Goal: Transaction & Acquisition: Purchase product/service

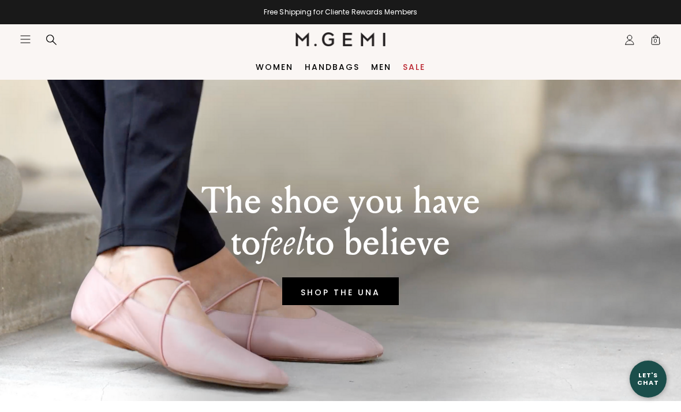
click at [31, 43] on icon "Icons/20x20/hamburger@2x" at bounding box center [26, 39] width 12 height 12
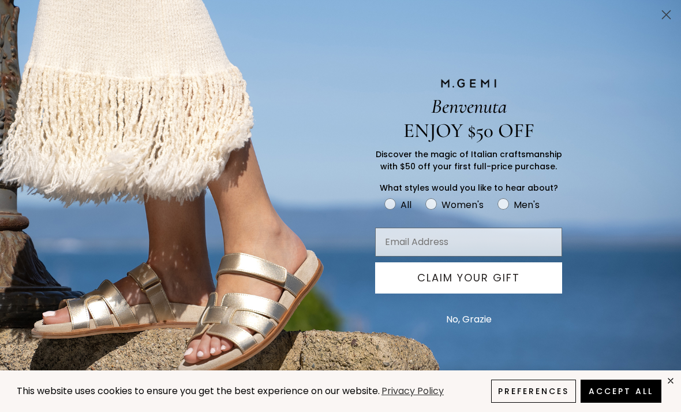
click at [662, 14] on circle "Close dialog" at bounding box center [666, 14] width 19 height 19
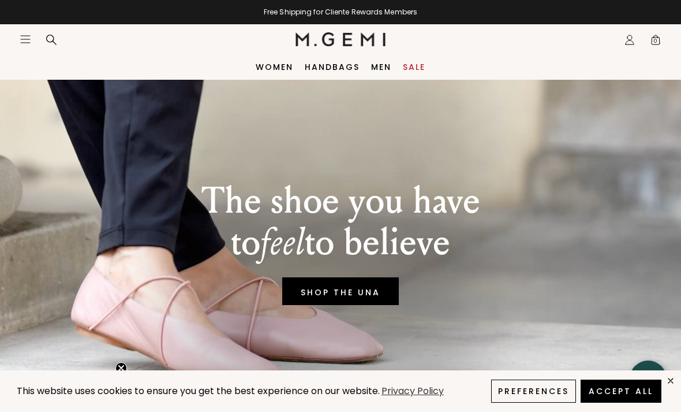
click at [29, 43] on icon "Open site menu" at bounding box center [25, 39] width 9 height 7
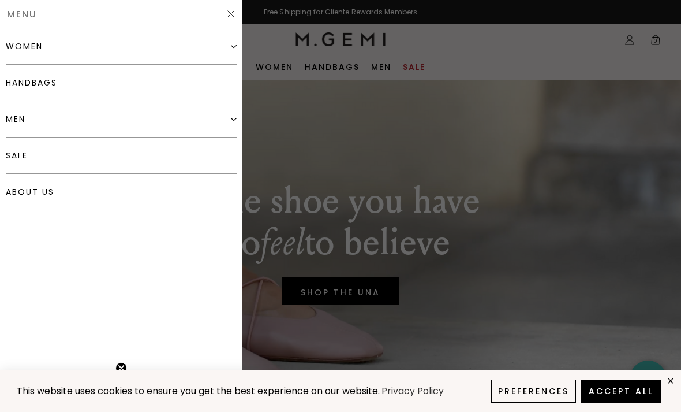
click at [25, 83] on link "handbags" at bounding box center [121, 83] width 231 height 36
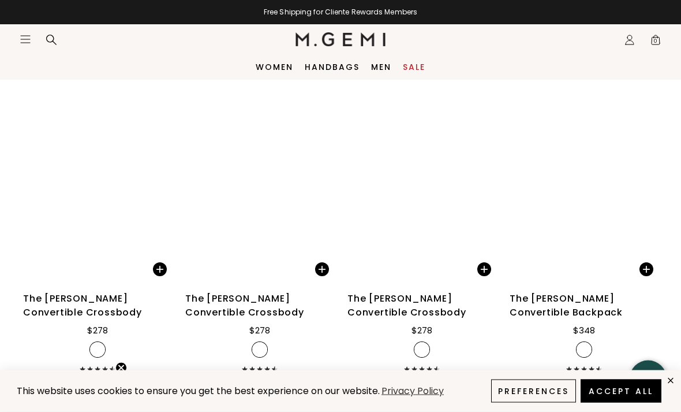
scroll to position [1702, 0]
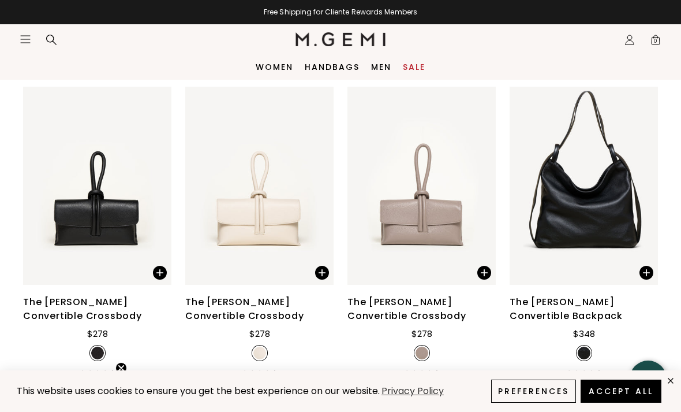
click at [418, 64] on link "Sale" at bounding box center [414, 66] width 23 height 9
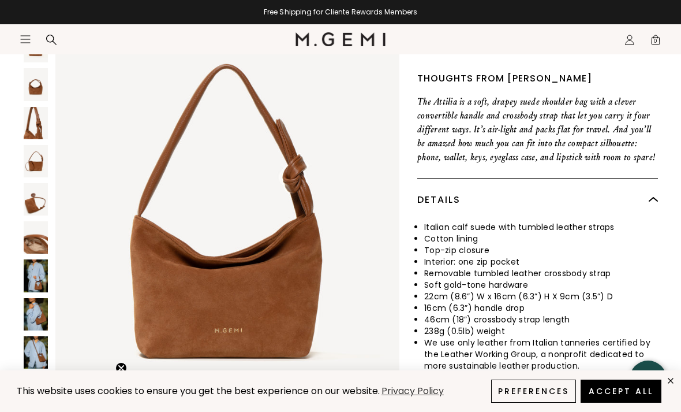
scroll to position [291, 0]
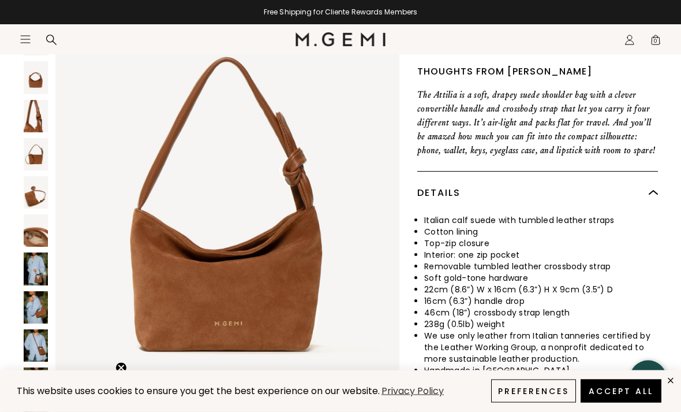
click at [39, 256] on img at bounding box center [36, 269] width 24 height 32
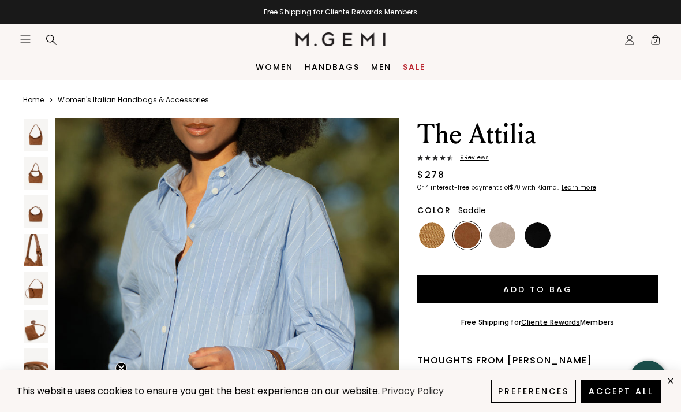
scroll to position [0, 0]
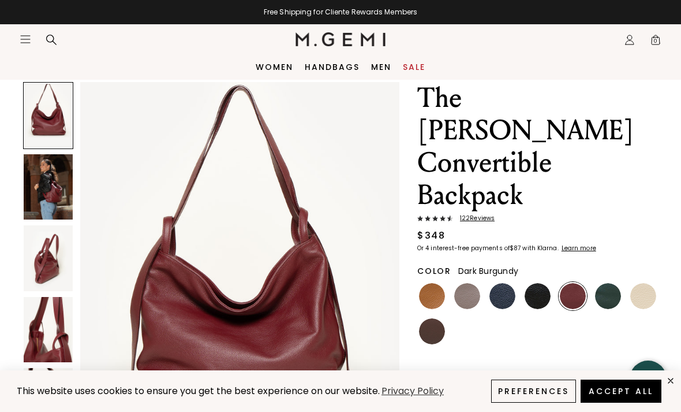
scroll to position [42, 0]
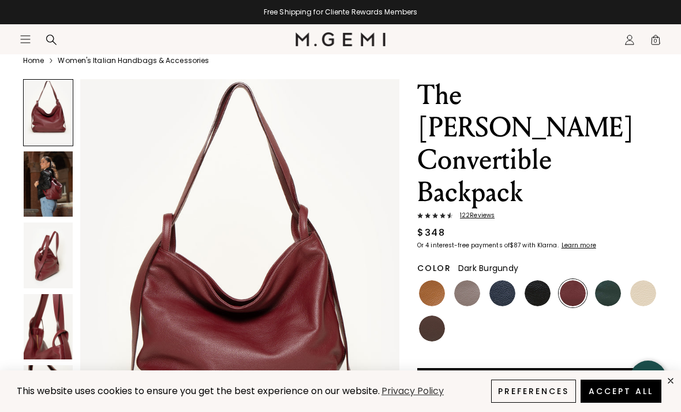
click at [48, 181] on img at bounding box center [48, 184] width 49 height 66
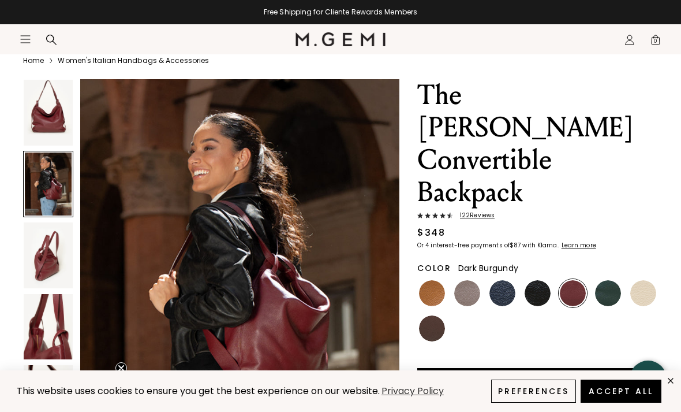
scroll to position [437, 0]
click at [51, 249] on img at bounding box center [48, 255] width 49 height 66
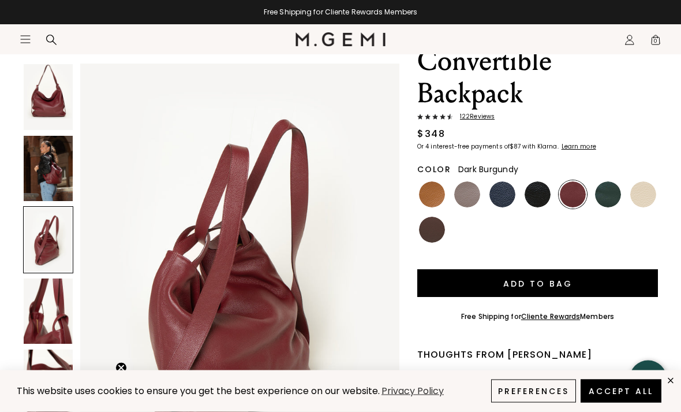
scroll to position [141, 0]
click at [64, 306] on img at bounding box center [48, 311] width 49 height 66
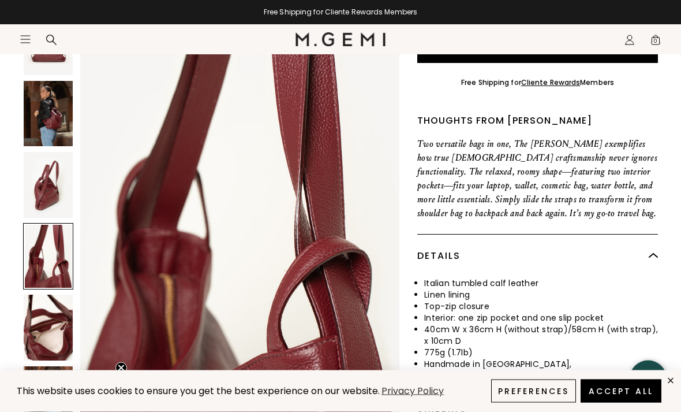
scroll to position [375, 0]
click at [610, 402] on button "Accept All" at bounding box center [621, 390] width 81 height 23
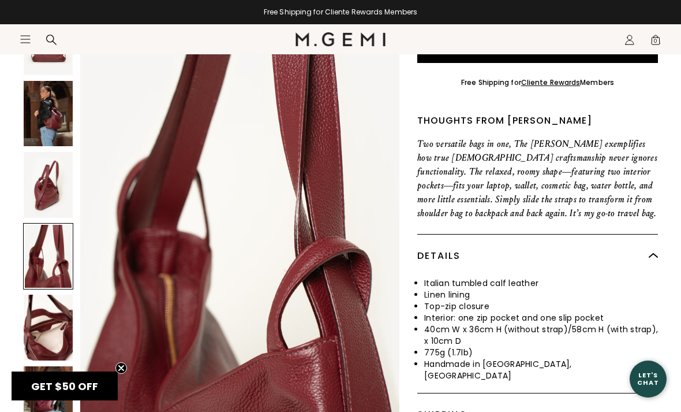
click at [49, 366] on img at bounding box center [48, 399] width 49 height 66
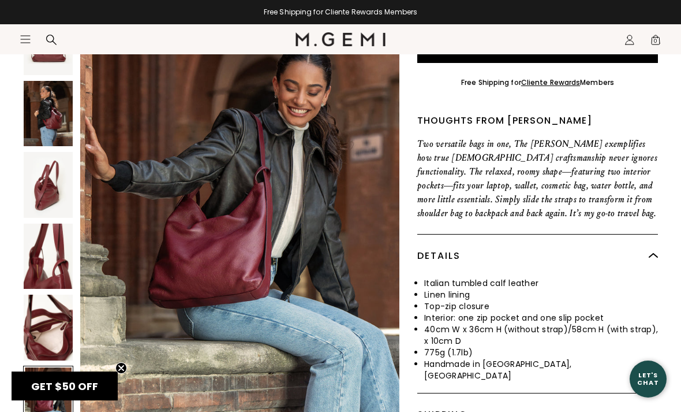
scroll to position [0, 0]
click at [51, 365] on div at bounding box center [48, 398] width 50 height 67
click at [46, 294] on img at bounding box center [48, 327] width 49 height 66
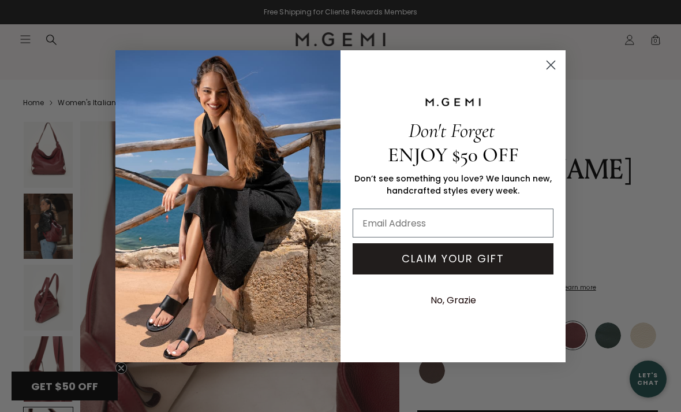
click at [553, 66] on icon "Close dialog" at bounding box center [551, 65] width 8 height 8
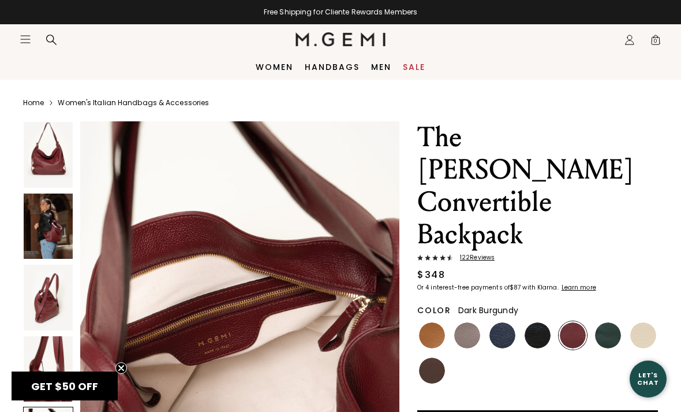
click at [39, 158] on img at bounding box center [48, 155] width 49 height 66
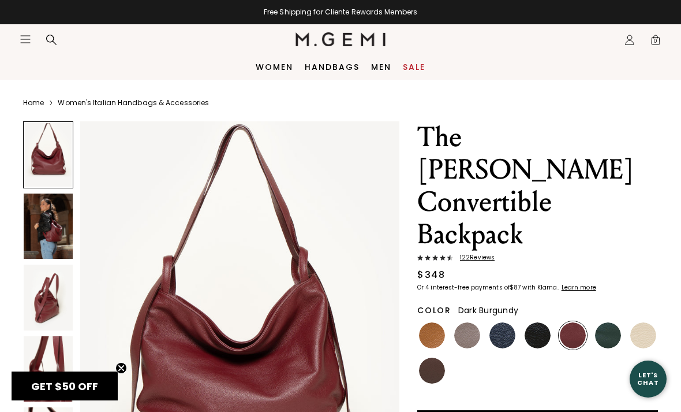
click at [50, 228] on img at bounding box center [48, 226] width 49 height 66
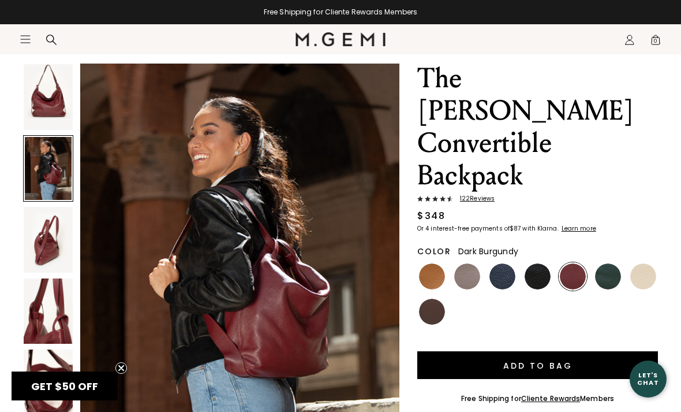
scroll to position [60, 0]
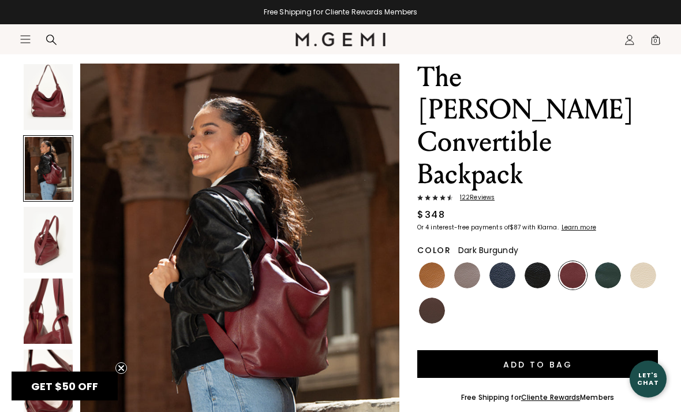
click at [51, 221] on img at bounding box center [48, 240] width 49 height 66
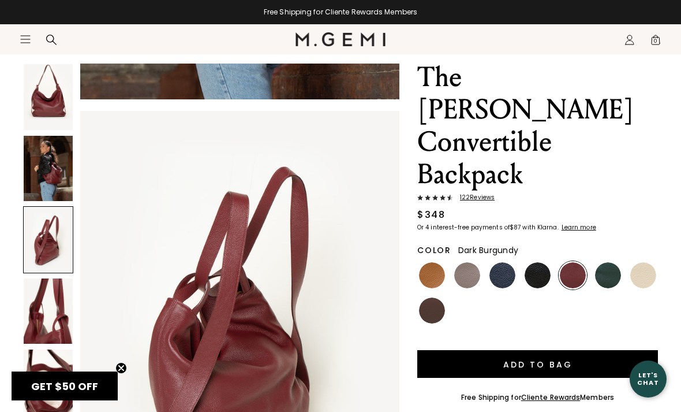
scroll to position [874, 0]
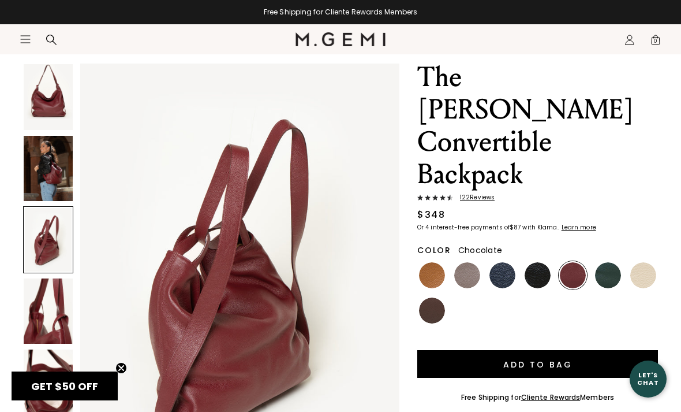
click at [434, 297] on img at bounding box center [432, 310] width 26 height 26
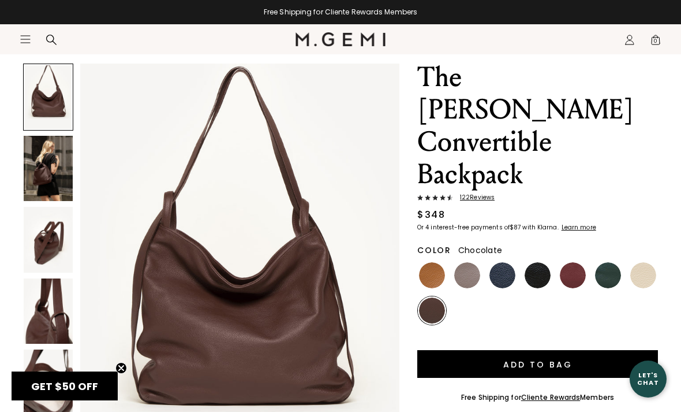
click at [606, 262] on img at bounding box center [608, 275] width 26 height 26
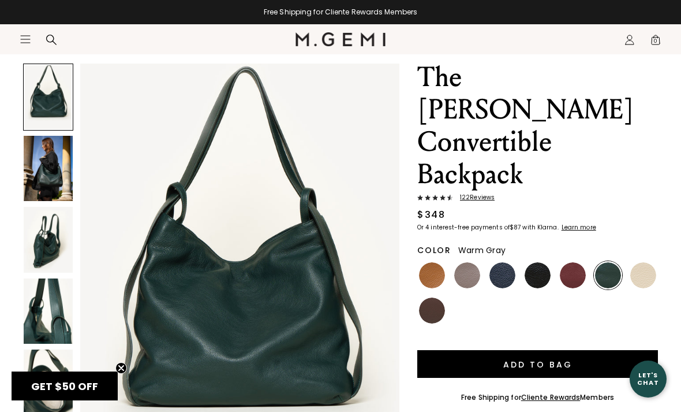
click at [464, 262] on img at bounding box center [467, 275] width 26 height 26
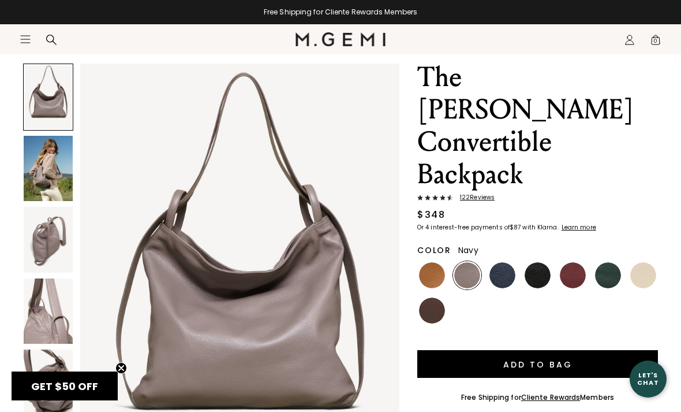
click at [499, 262] on img at bounding box center [503, 275] width 26 height 26
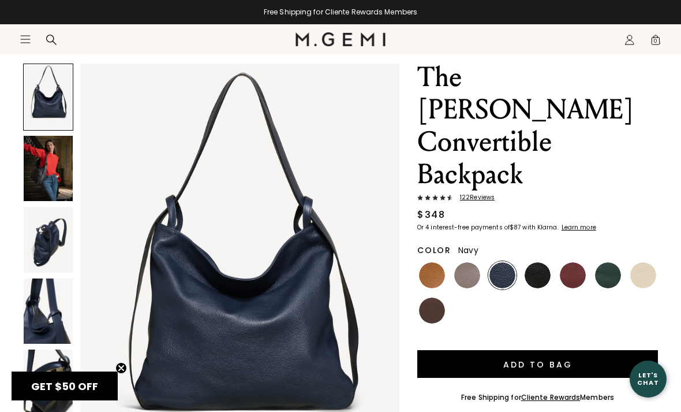
click at [539, 262] on img at bounding box center [538, 275] width 26 height 26
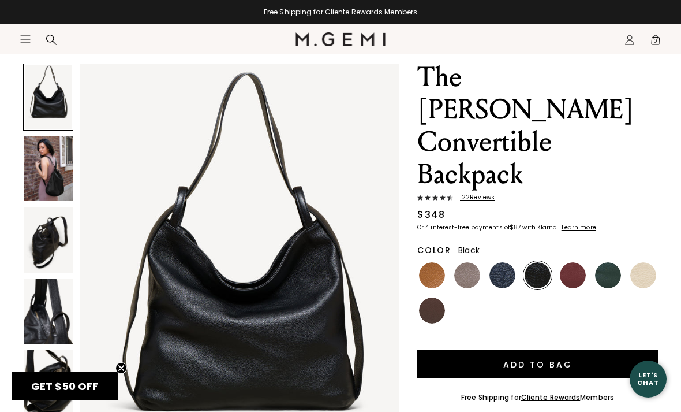
click at [431, 297] on img at bounding box center [432, 310] width 26 height 26
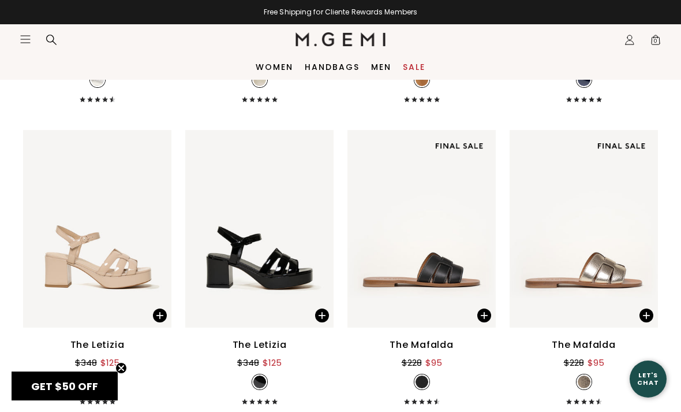
scroll to position [4477, 0]
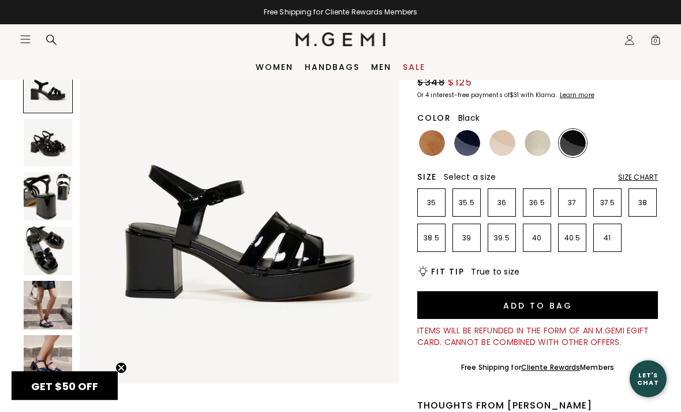
scroll to position [95, 0]
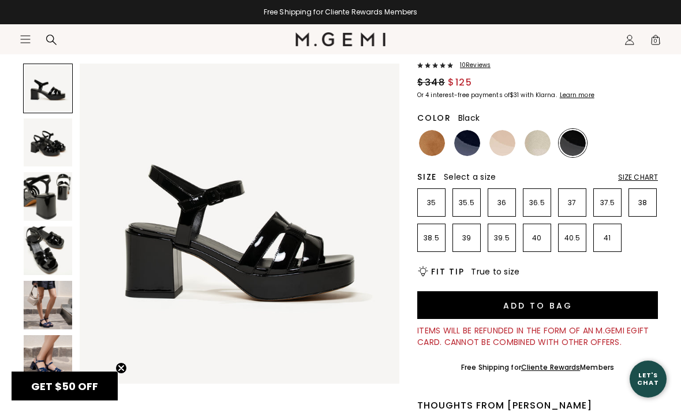
click at [50, 311] on img at bounding box center [48, 305] width 49 height 49
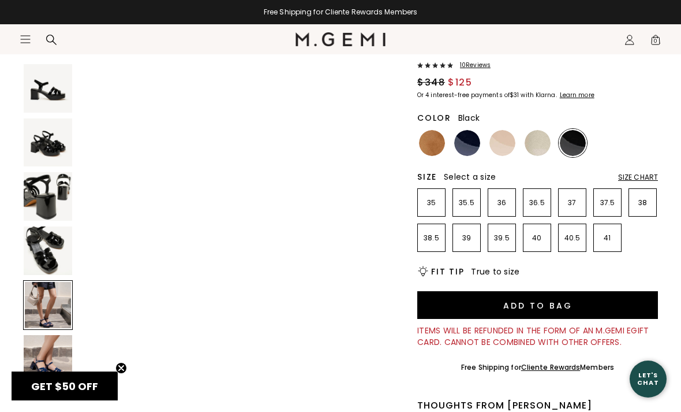
scroll to position [1326, 0]
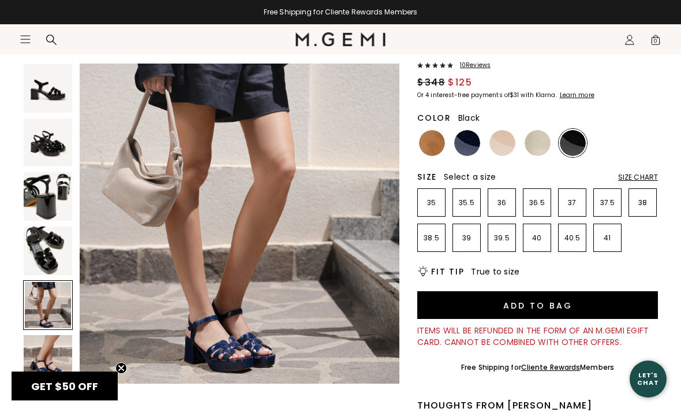
click at [42, 358] on img at bounding box center [48, 359] width 49 height 49
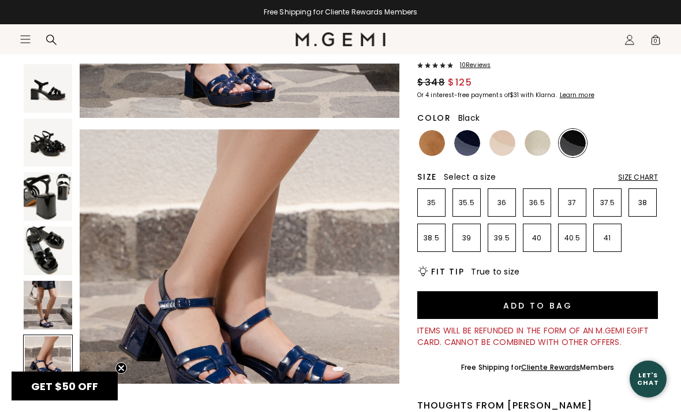
scroll to position [1658, 0]
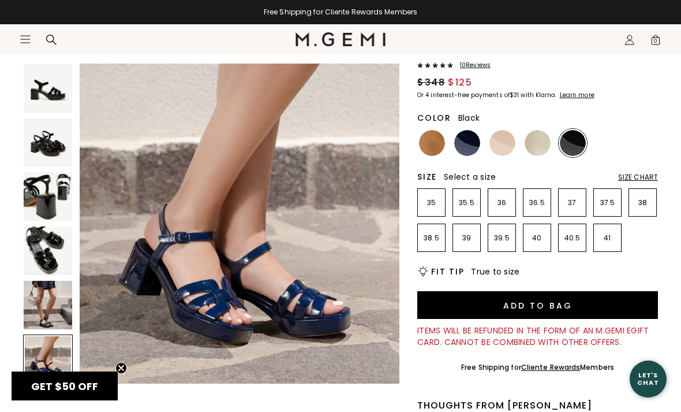
click at [47, 300] on img at bounding box center [48, 305] width 49 height 49
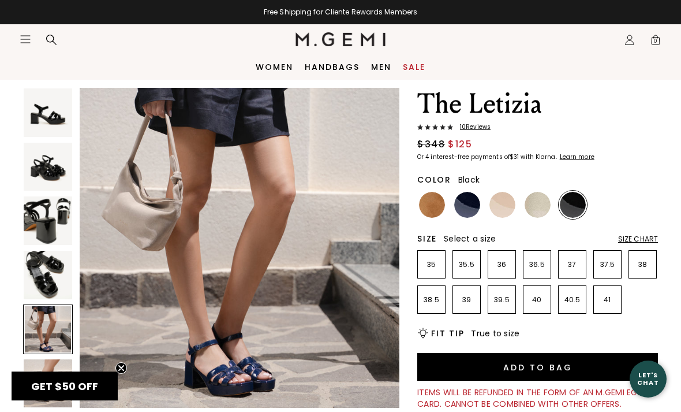
scroll to position [31, 0]
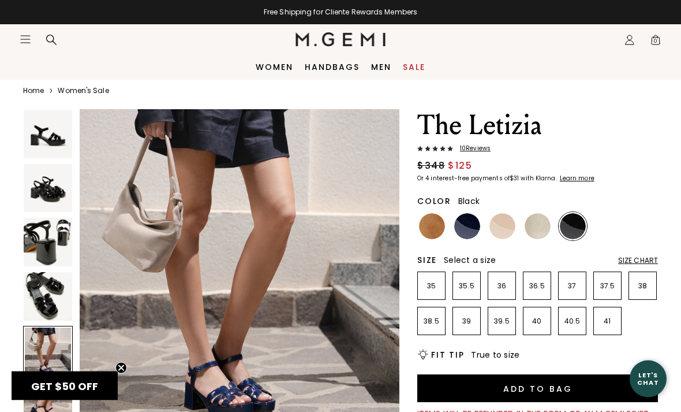
click at [39, 234] on img at bounding box center [48, 242] width 49 height 49
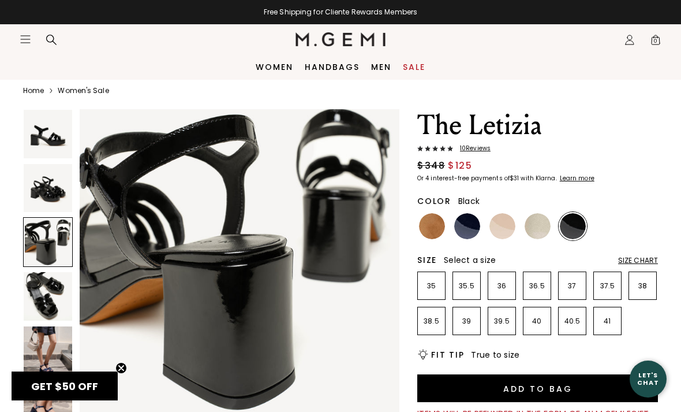
scroll to position [663, 0]
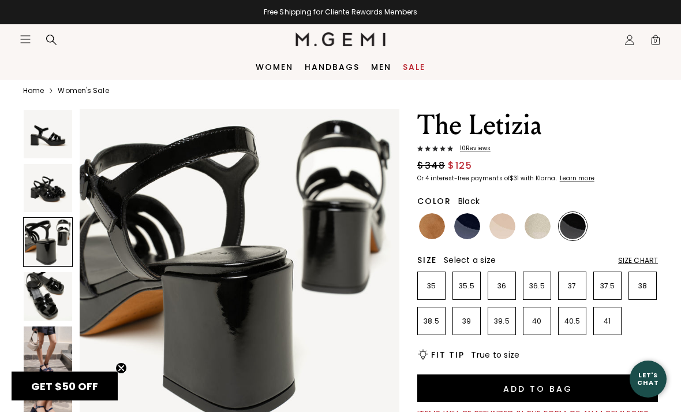
click at [46, 144] on img at bounding box center [48, 134] width 49 height 49
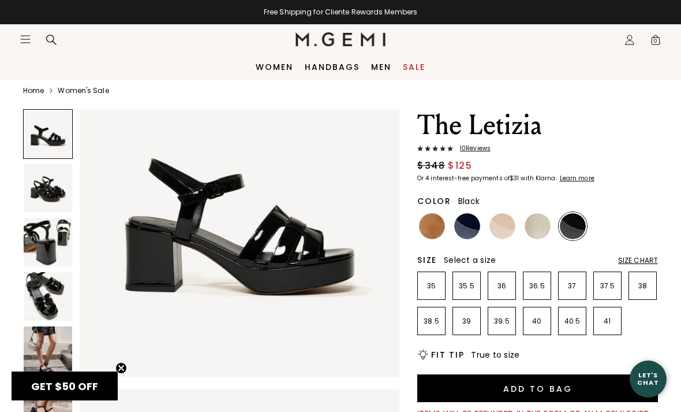
scroll to position [0, 0]
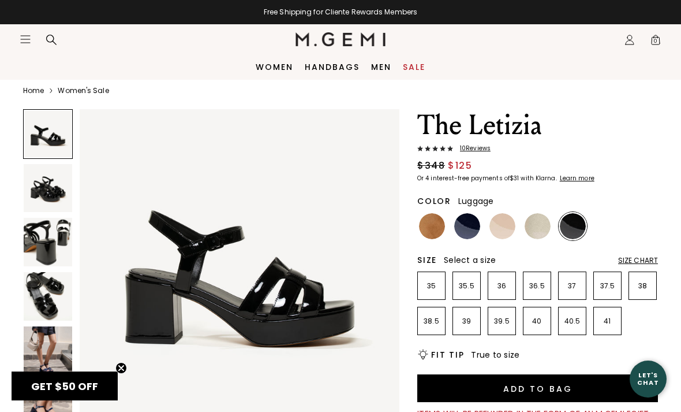
click at [431, 228] on img at bounding box center [432, 226] width 26 height 26
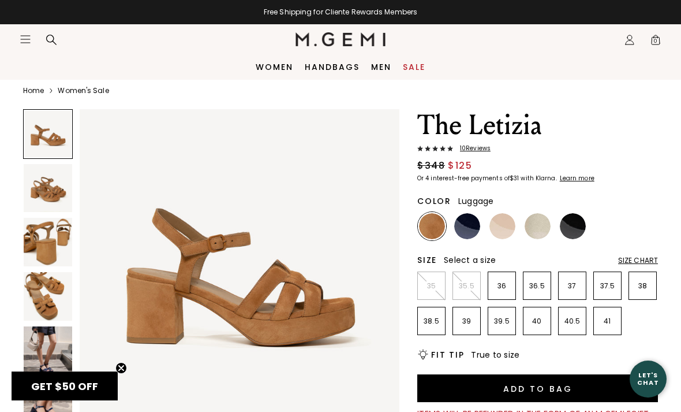
click at [44, 368] on img at bounding box center [48, 350] width 49 height 49
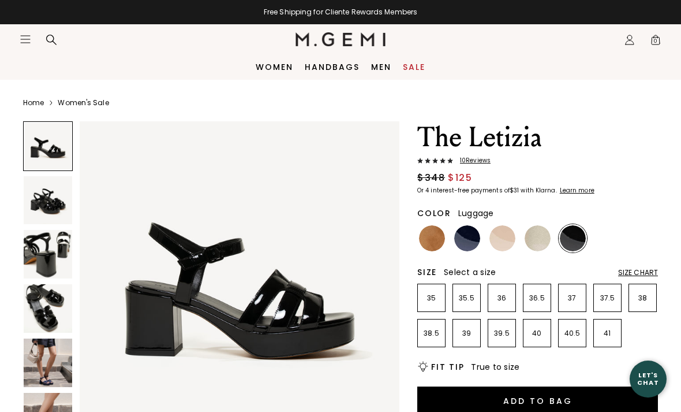
click at [434, 240] on img at bounding box center [432, 238] width 26 height 26
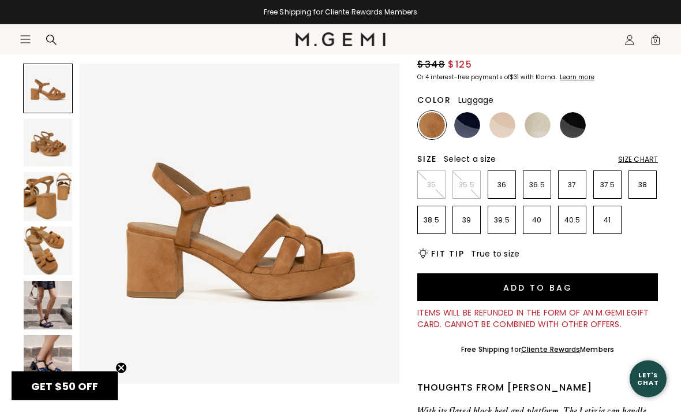
scroll to position [121, 0]
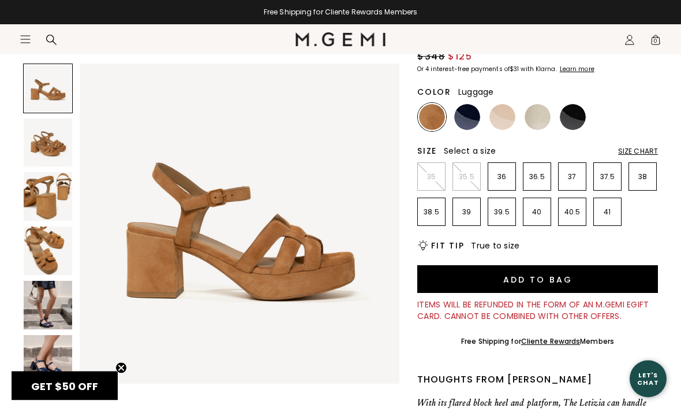
click at [46, 293] on img at bounding box center [48, 305] width 49 height 49
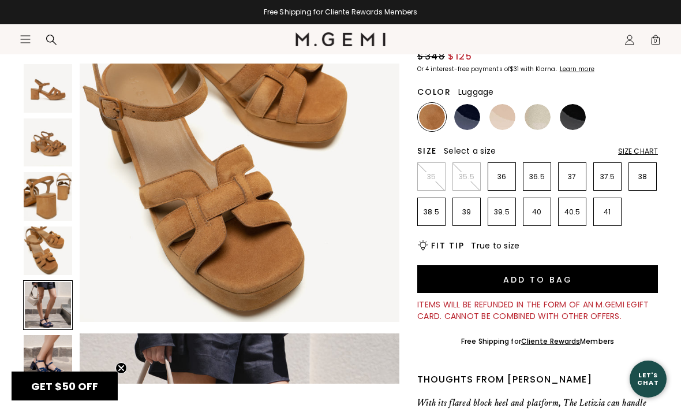
scroll to position [1326, 0]
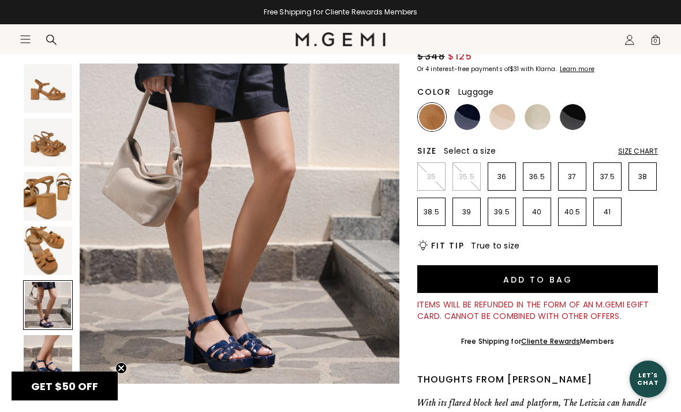
click at [48, 359] on img at bounding box center [48, 359] width 49 height 49
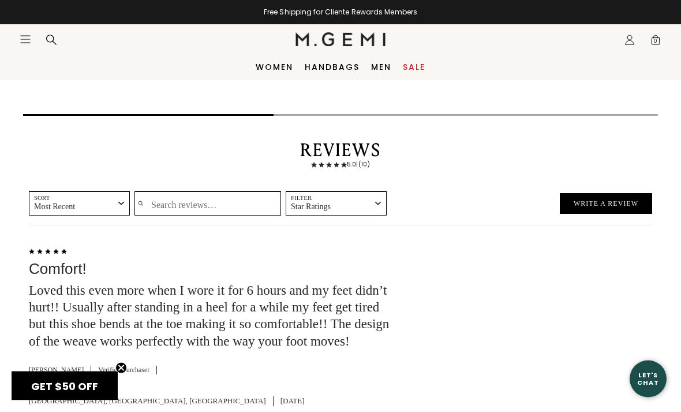
scroll to position [1861, 0]
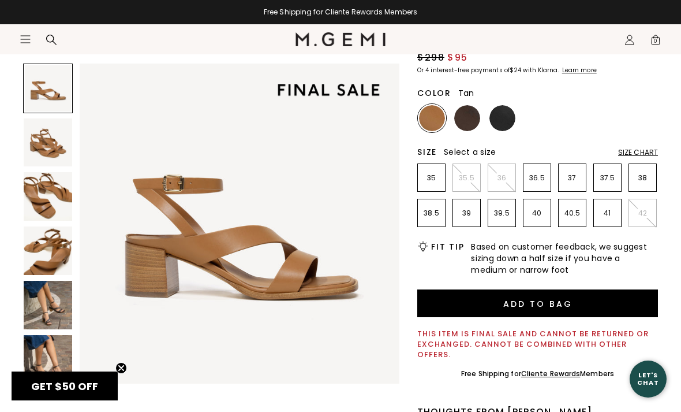
scroll to position [124, 0]
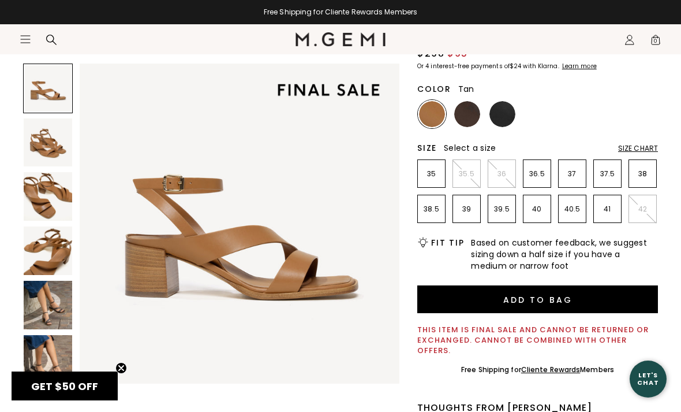
click at [54, 300] on img at bounding box center [48, 305] width 49 height 49
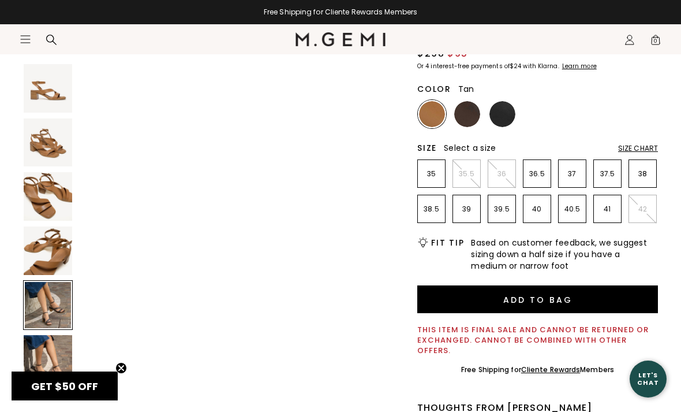
scroll to position [1326, 0]
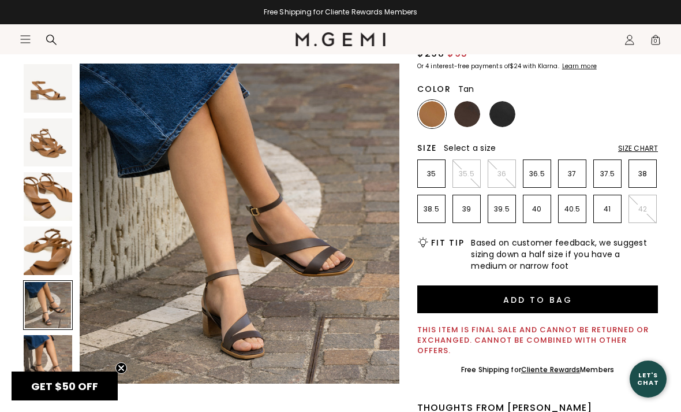
click at [46, 355] on img at bounding box center [48, 359] width 49 height 49
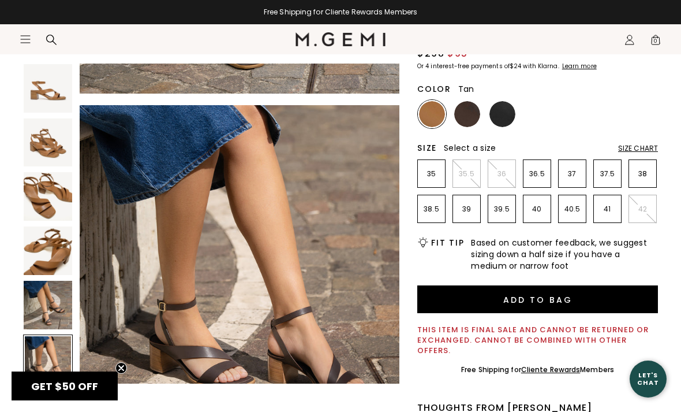
scroll to position [1658, 0]
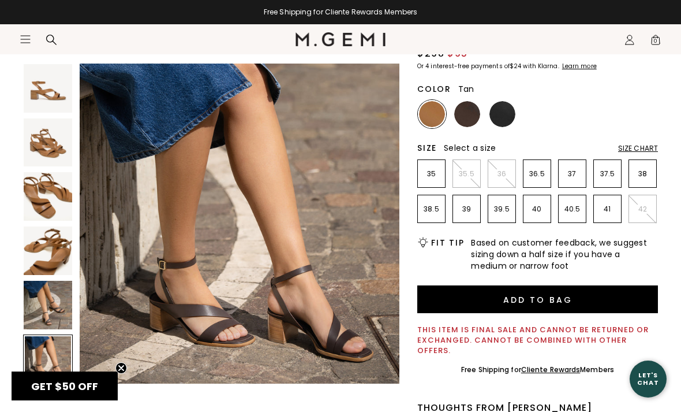
click at [52, 94] on img at bounding box center [48, 88] width 49 height 49
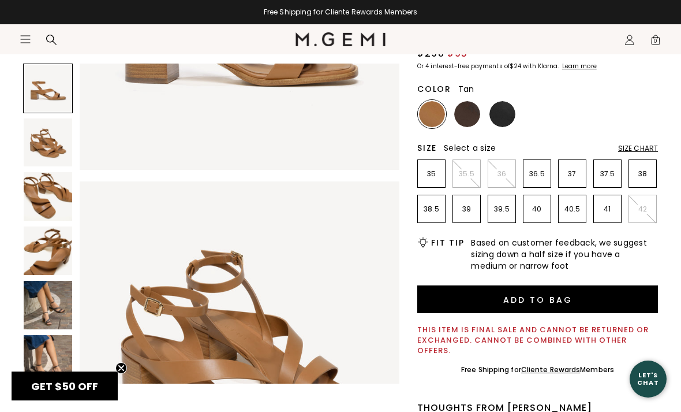
scroll to position [0, 0]
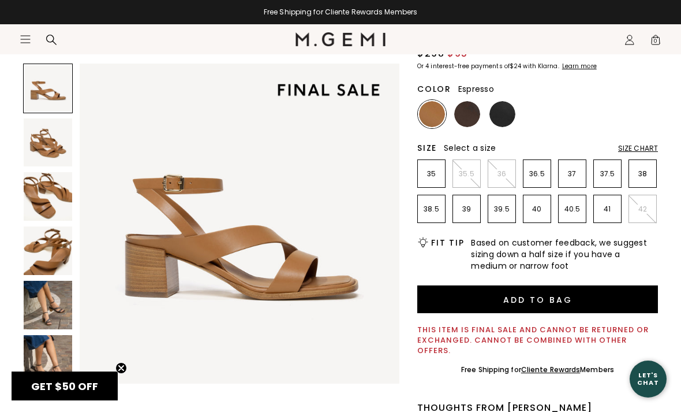
click at [476, 115] on img at bounding box center [467, 114] width 26 height 26
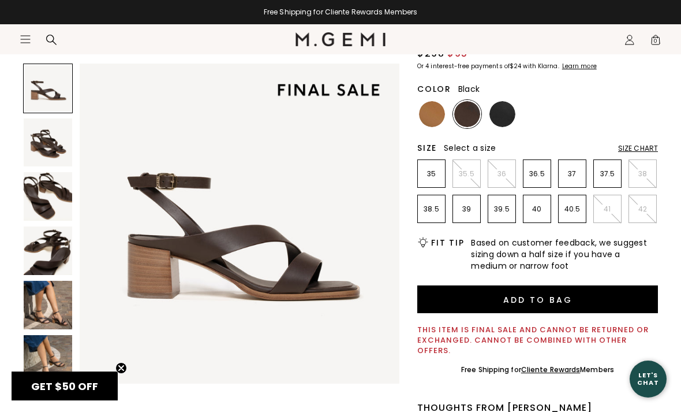
click at [505, 117] on img at bounding box center [503, 114] width 26 height 26
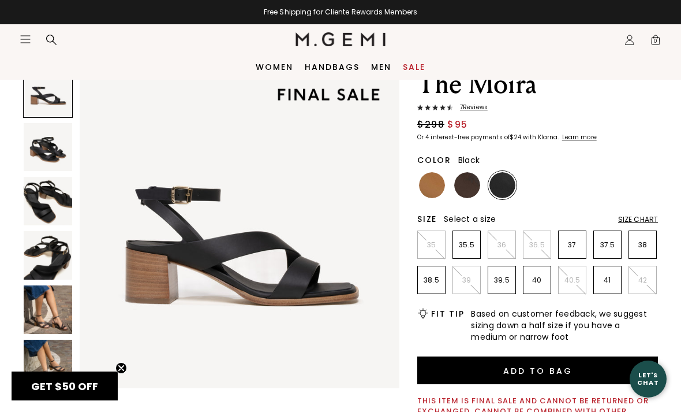
scroll to position [53, 0]
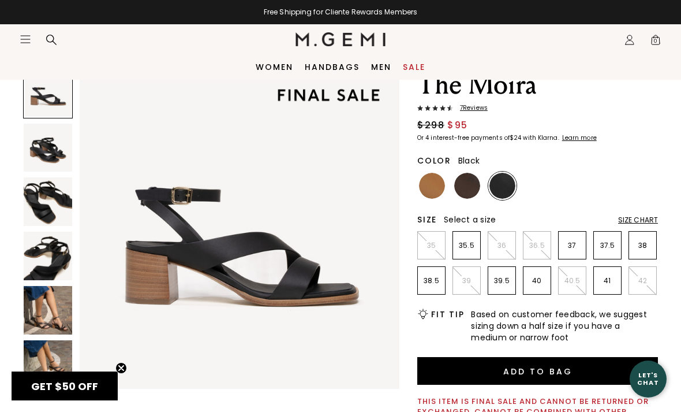
click at [42, 309] on img at bounding box center [48, 310] width 49 height 49
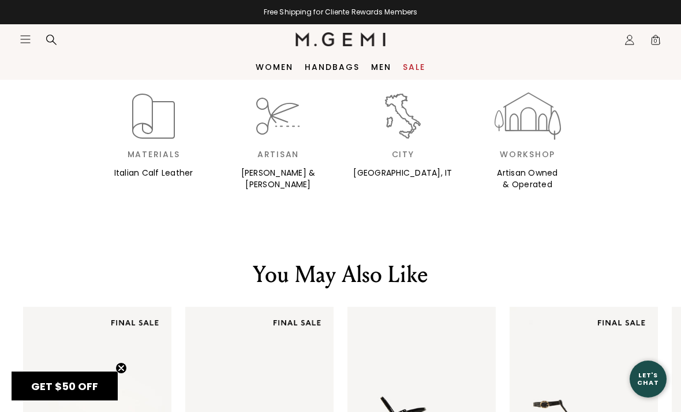
scroll to position [1302, 0]
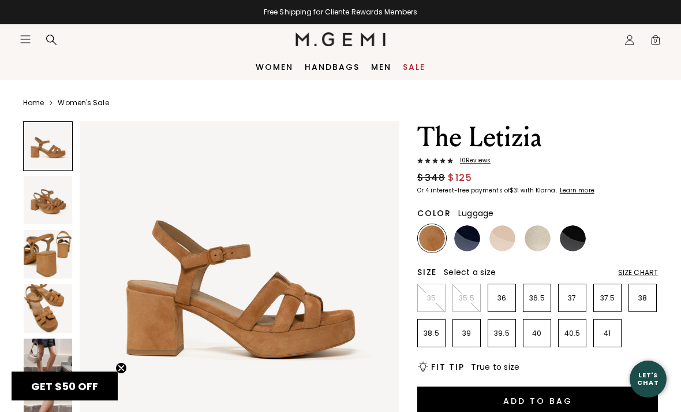
click at [512, 0] on html "in available credit Go Back Skip to content Free Shipping for Cliente Rewards M…" at bounding box center [340, 206] width 681 height 412
click at [497, 243] on img at bounding box center [503, 238] width 26 height 26
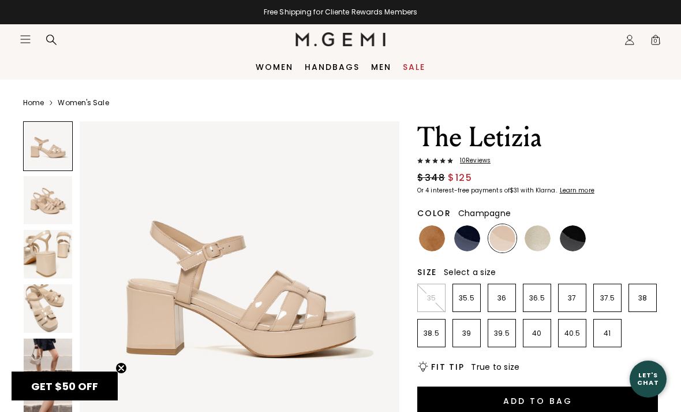
click at [539, 237] on img at bounding box center [538, 238] width 26 height 26
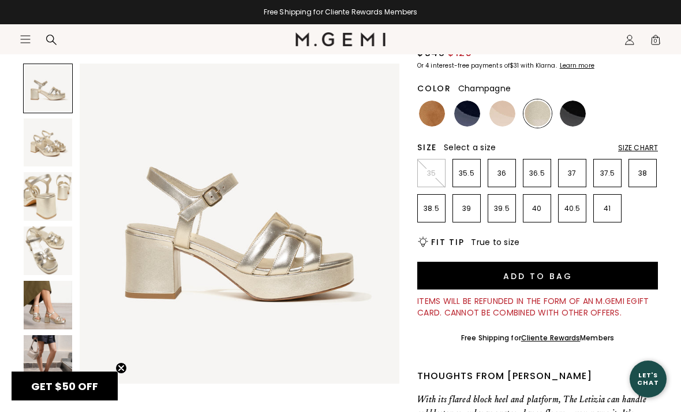
scroll to position [126, 0]
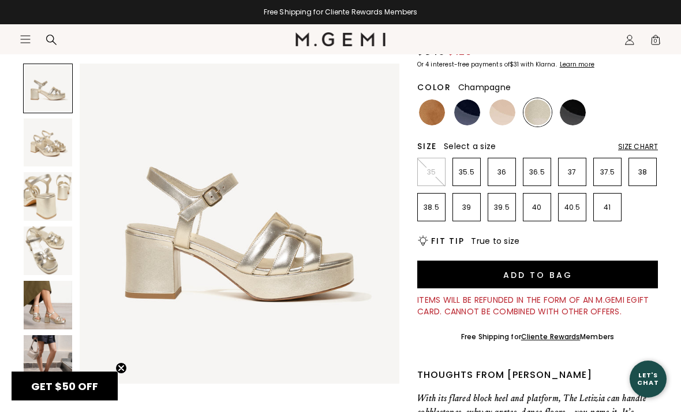
click at [44, 299] on img at bounding box center [48, 305] width 49 height 49
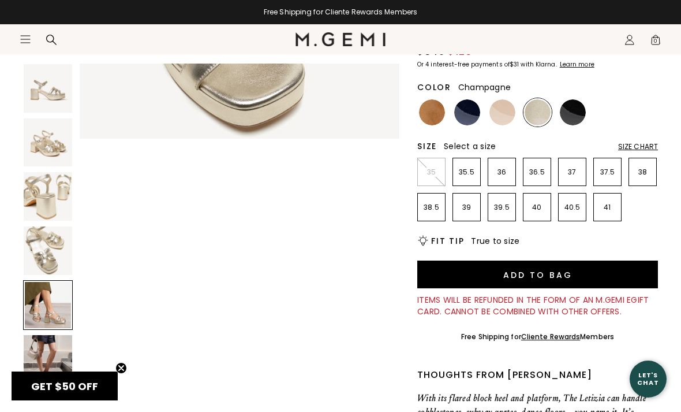
scroll to position [1326, 0]
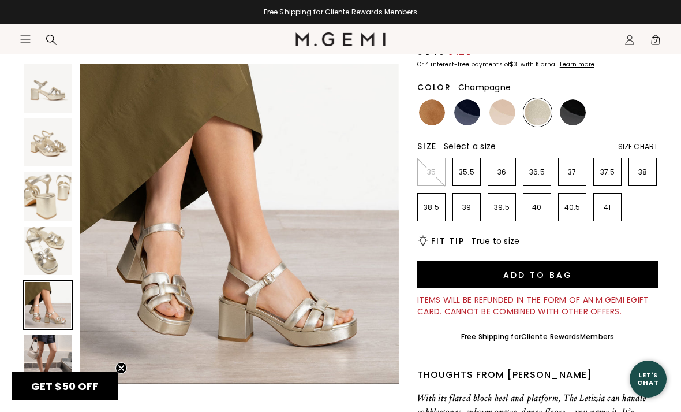
click at [39, 361] on img at bounding box center [48, 359] width 49 height 49
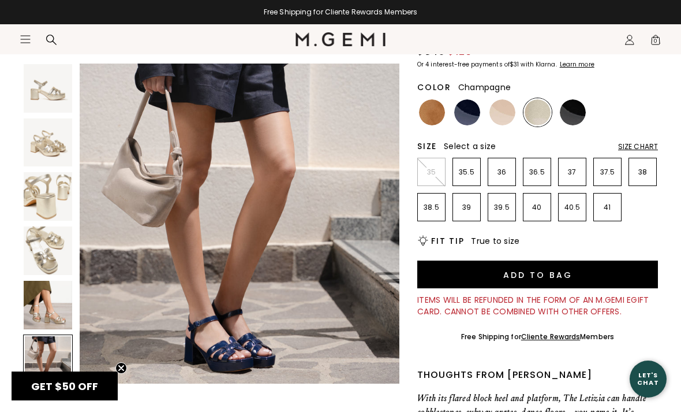
click at [42, 300] on img at bounding box center [48, 305] width 49 height 49
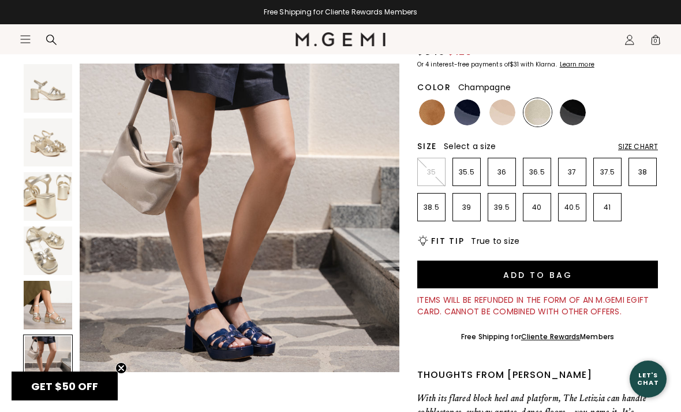
scroll to position [1670, 0]
click at [570, 119] on img at bounding box center [573, 112] width 26 height 26
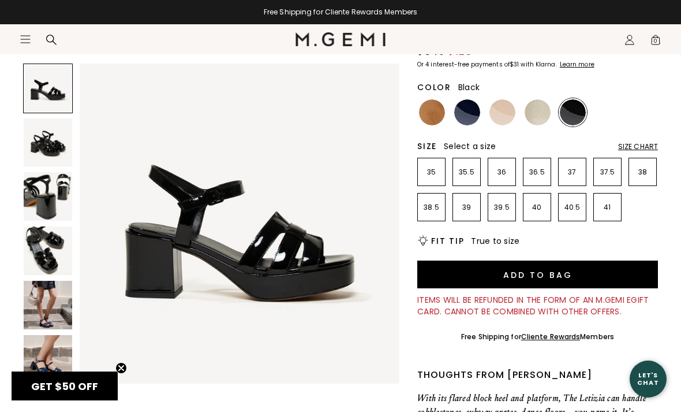
click at [467, 115] on img at bounding box center [467, 112] width 26 height 26
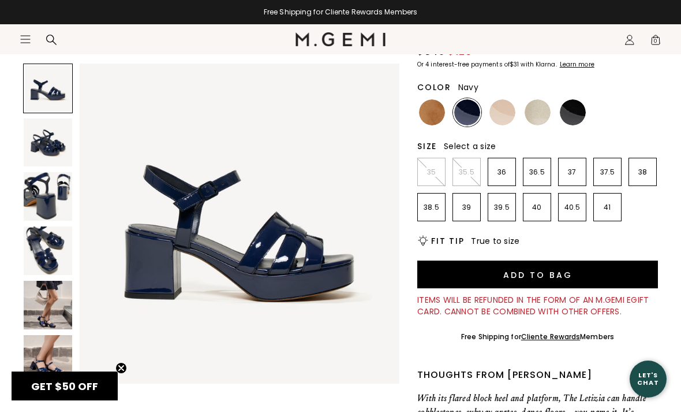
click at [43, 357] on img at bounding box center [48, 359] width 49 height 49
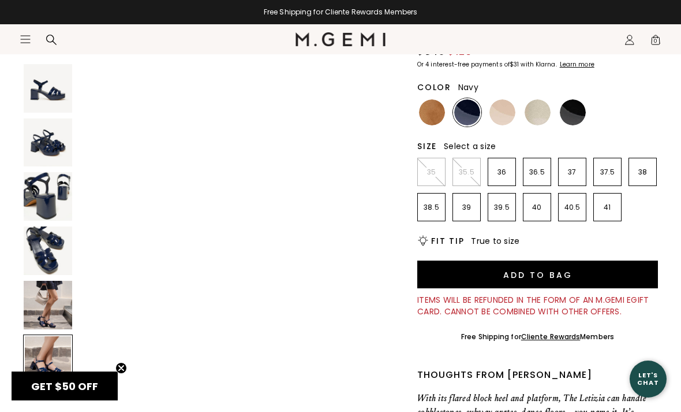
scroll to position [1658, 0]
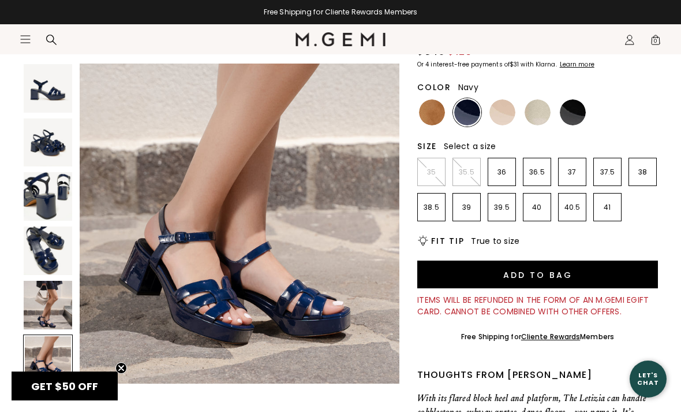
click at [48, 307] on img at bounding box center [48, 305] width 49 height 49
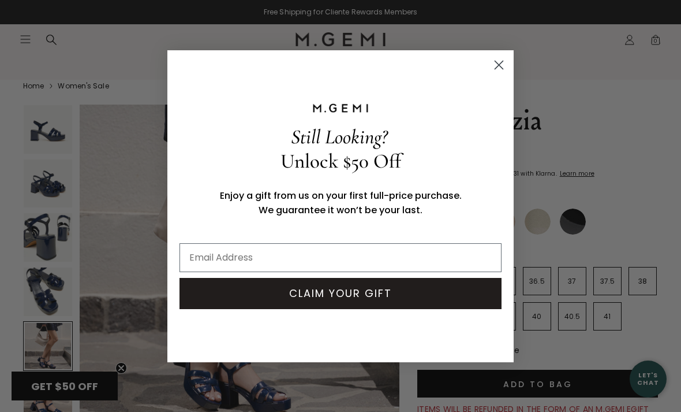
scroll to position [0, 0]
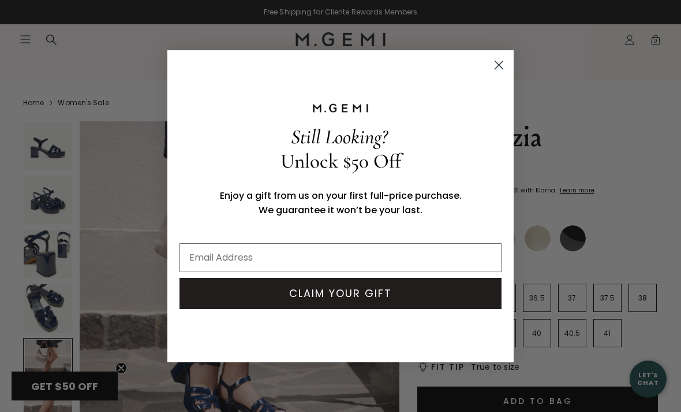
click at [501, 73] on circle "Close dialog" at bounding box center [499, 64] width 19 height 19
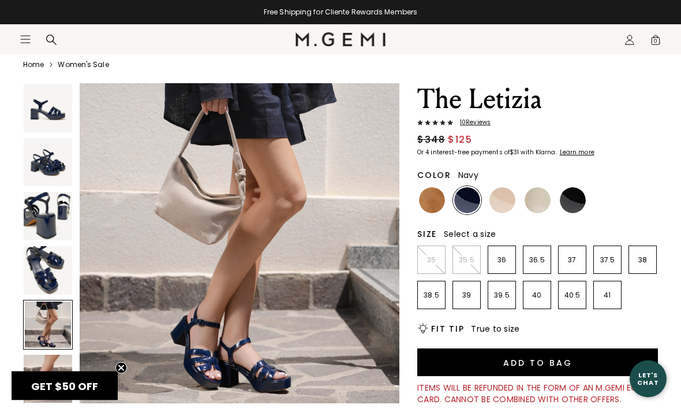
scroll to position [39, 0]
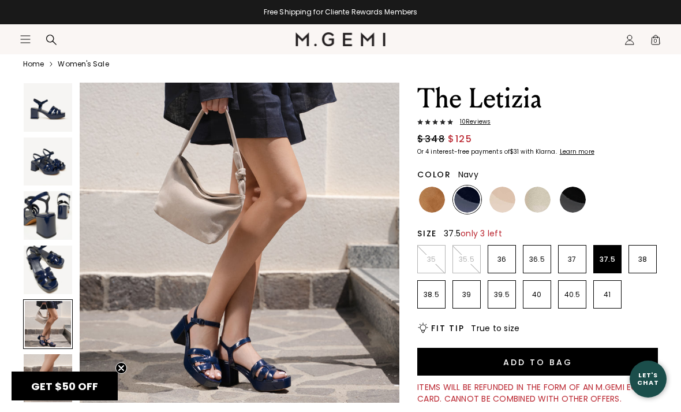
click at [609, 255] on p "37.5" at bounding box center [607, 259] width 27 height 9
click at [583, 357] on button "Add to Bag" at bounding box center [537, 362] width 241 height 28
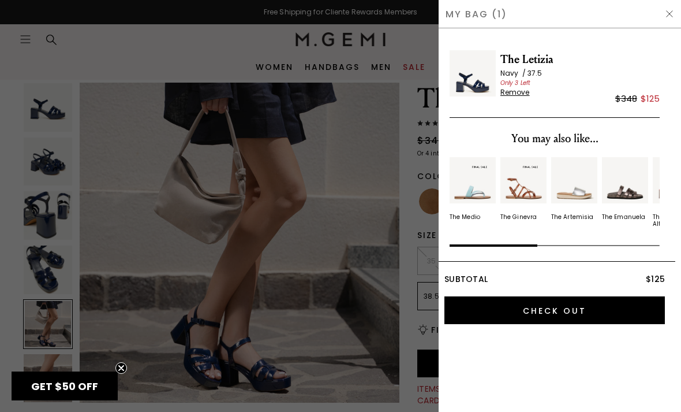
click at [669, 17] on img at bounding box center [669, 13] width 9 height 9
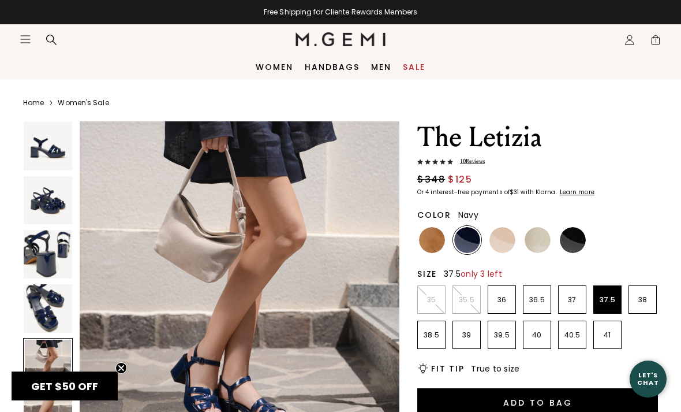
scroll to position [39, 0]
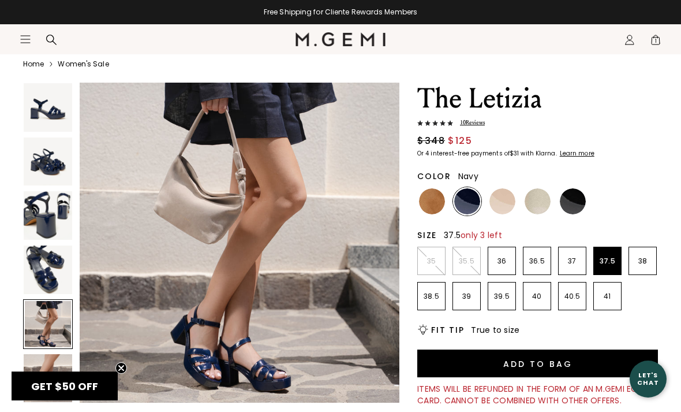
click at [434, 203] on img at bounding box center [432, 201] width 26 height 26
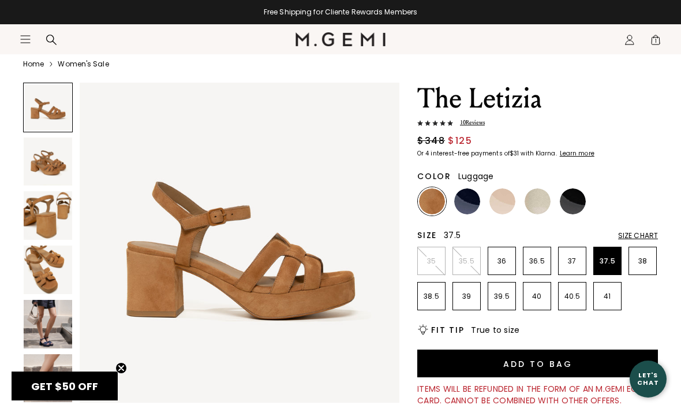
click at [47, 155] on img at bounding box center [48, 161] width 49 height 49
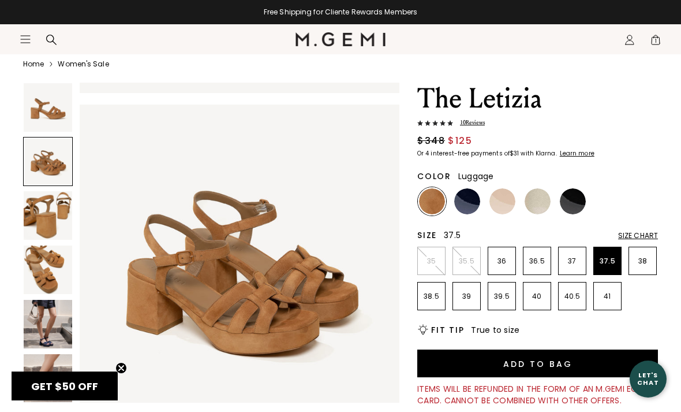
scroll to position [331, 0]
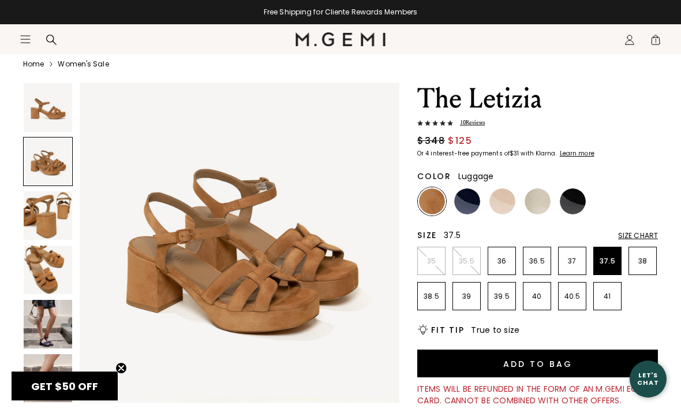
click at [42, 208] on img at bounding box center [48, 215] width 49 height 49
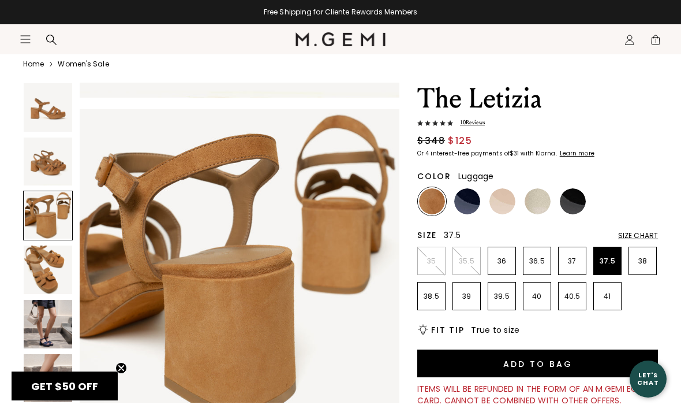
scroll to position [663, 0]
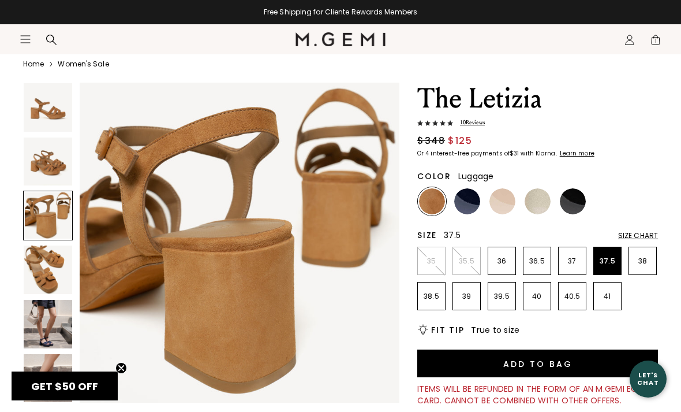
click at [47, 264] on img at bounding box center [48, 269] width 49 height 49
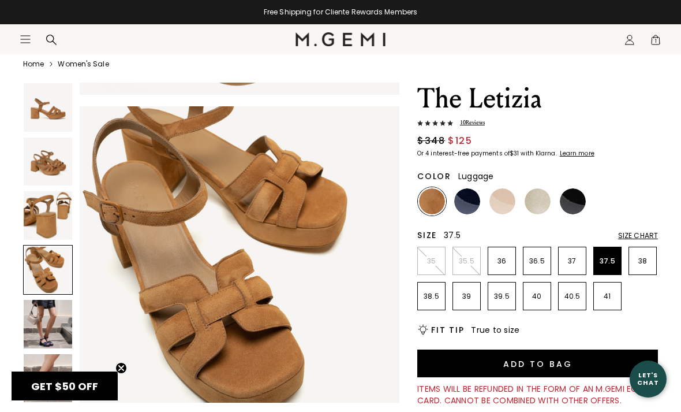
scroll to position [995, 0]
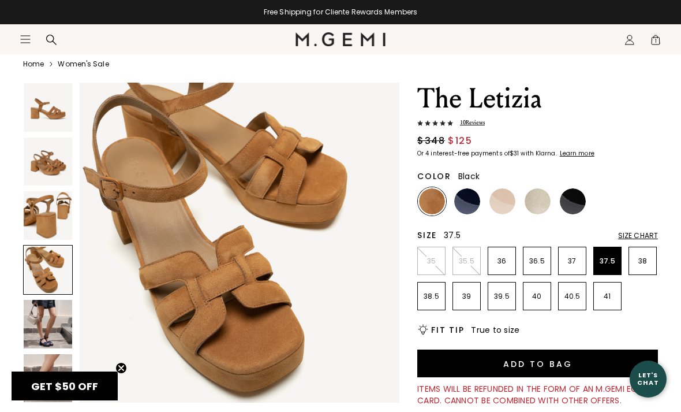
click at [580, 198] on img at bounding box center [573, 201] width 26 height 26
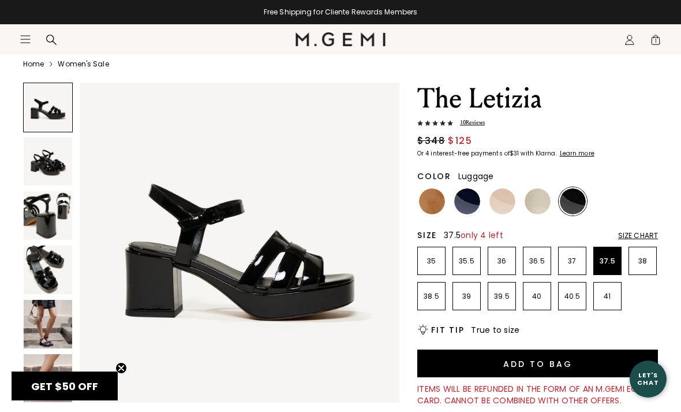
click at [437, 199] on img at bounding box center [432, 201] width 26 height 26
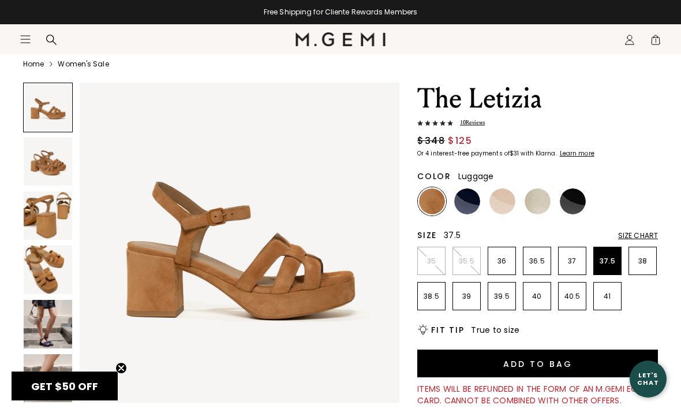
click at [568, 200] on img at bounding box center [573, 201] width 26 height 26
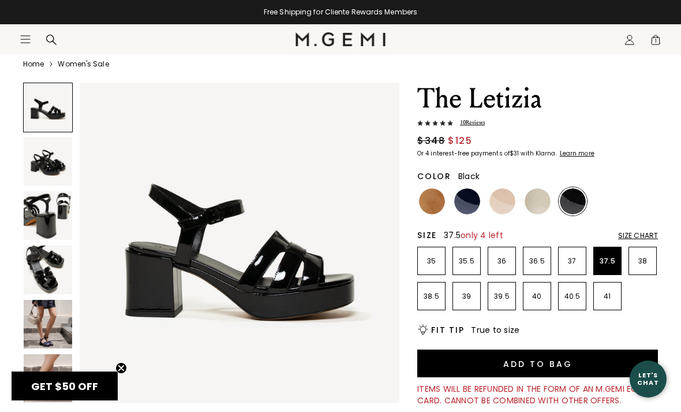
click at [535, 199] on img at bounding box center [538, 201] width 26 height 26
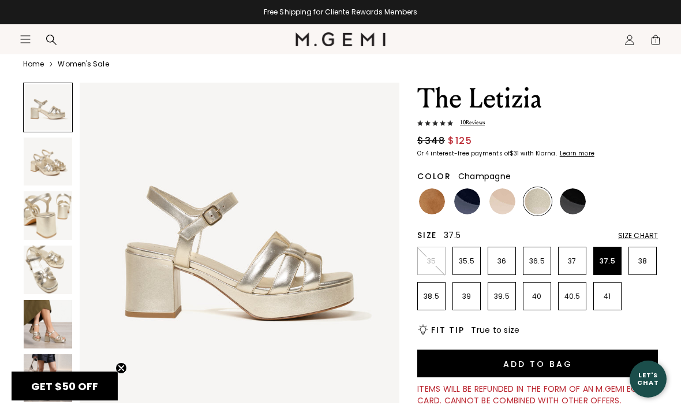
click at [502, 205] on img at bounding box center [503, 201] width 26 height 26
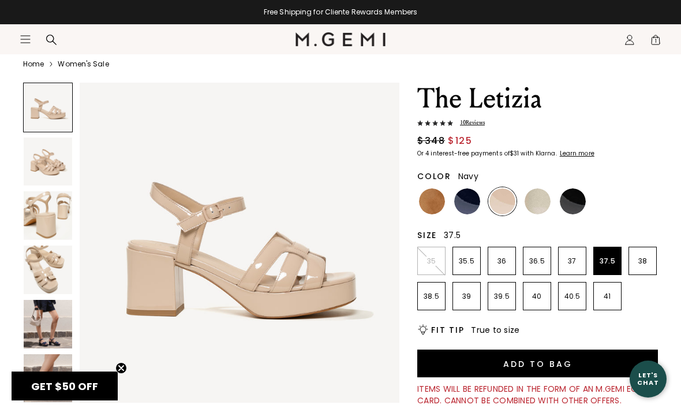
click at [466, 202] on img at bounding box center [467, 201] width 26 height 26
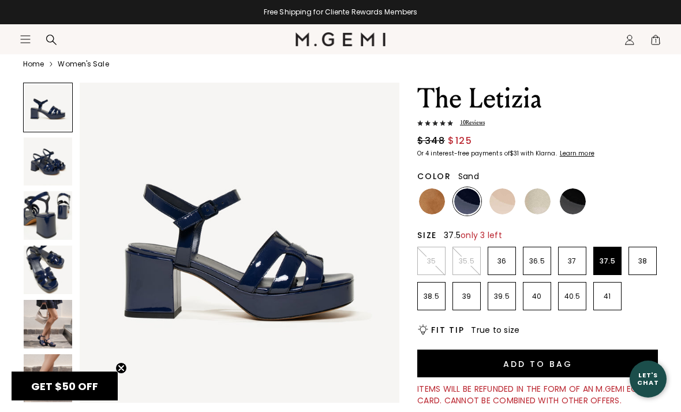
click at [503, 200] on img at bounding box center [503, 201] width 26 height 26
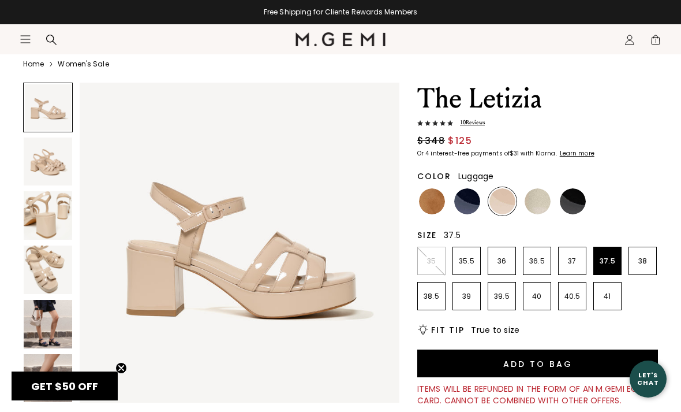
click at [425, 203] on img at bounding box center [432, 201] width 26 height 26
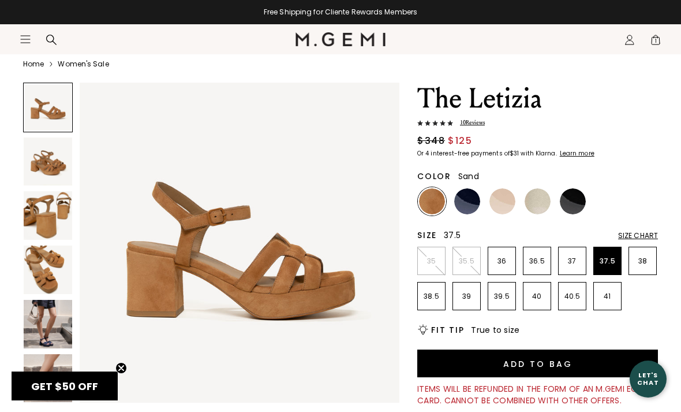
click at [505, 199] on img at bounding box center [503, 201] width 26 height 26
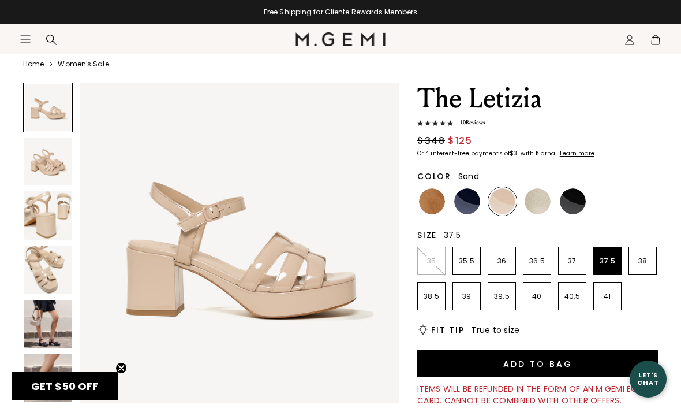
click at [427, 195] on img at bounding box center [432, 201] width 26 height 26
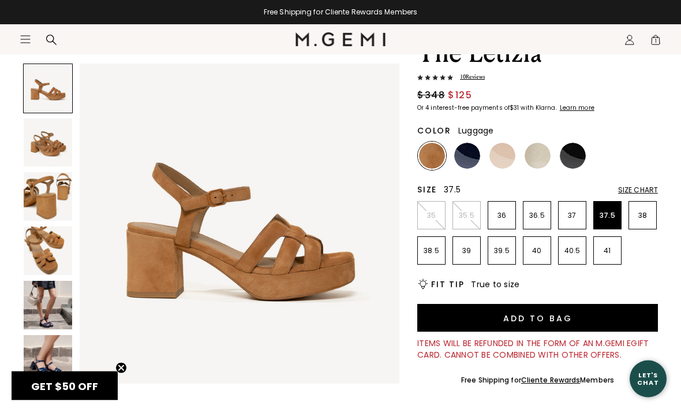
scroll to position [85, 0]
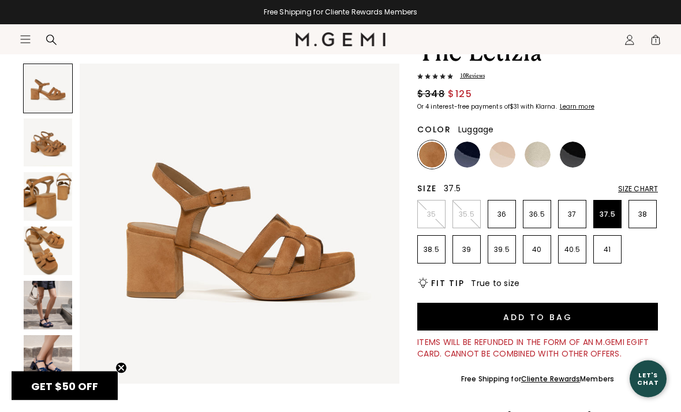
click at [647, 189] on div "Size Chart" at bounding box center [638, 189] width 40 height 9
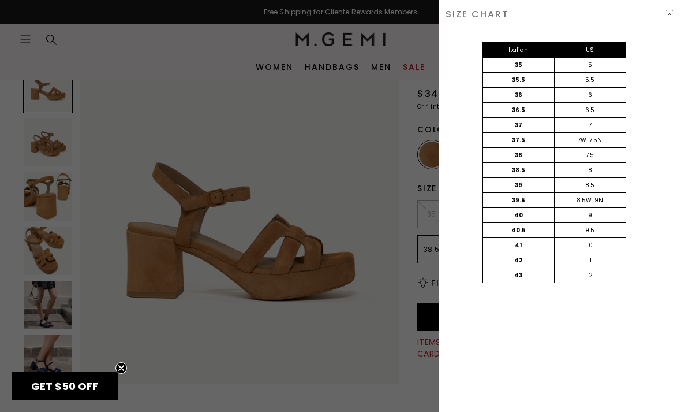
click at [669, 17] on img at bounding box center [669, 13] width 9 height 9
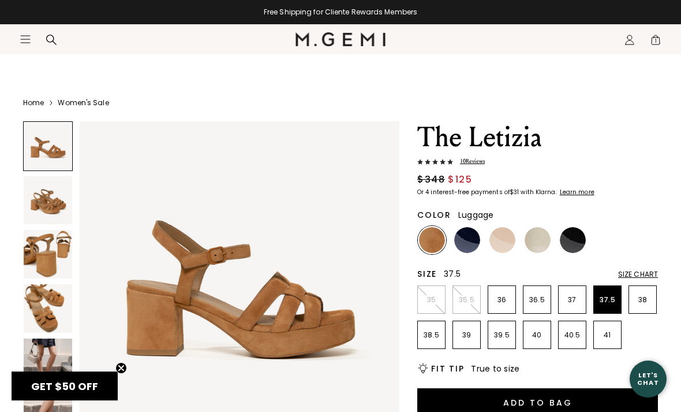
scroll to position [85, 0]
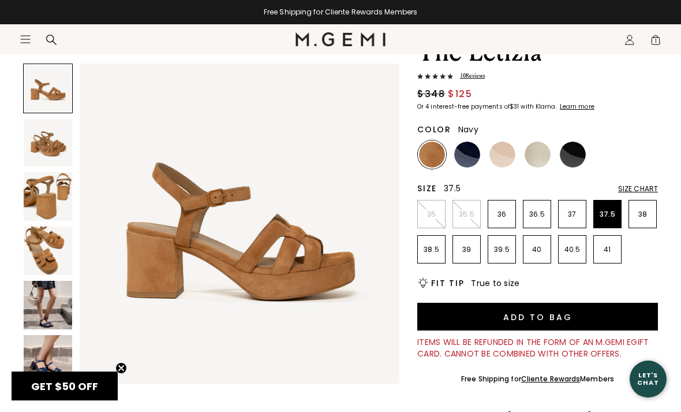
click at [475, 154] on img at bounding box center [467, 154] width 26 height 26
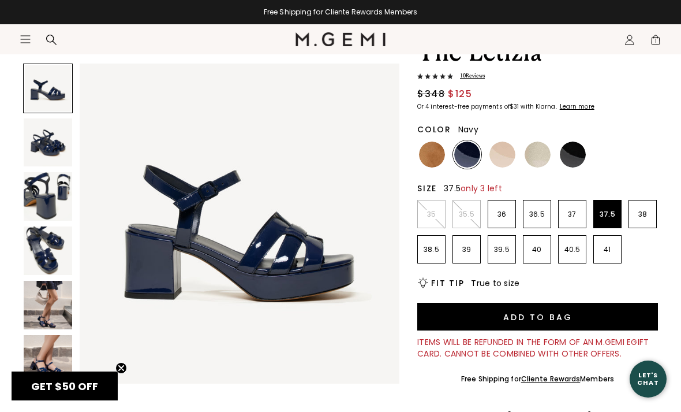
click at [646, 222] on li "38" at bounding box center [643, 214] width 28 height 28
click at [628, 330] on button "Add to Bag" at bounding box center [537, 317] width 241 height 28
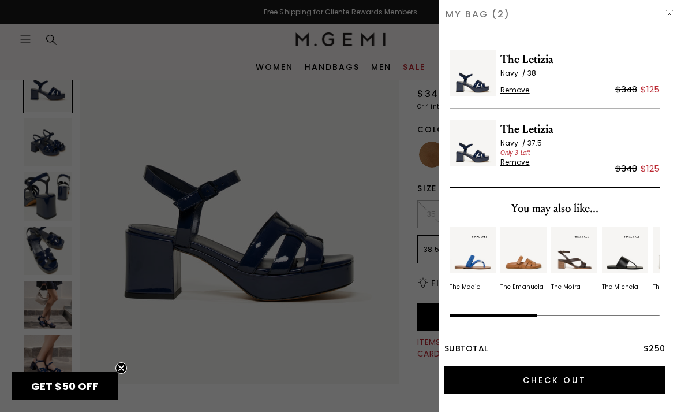
click at [523, 165] on span "Remove" at bounding box center [515, 162] width 29 height 9
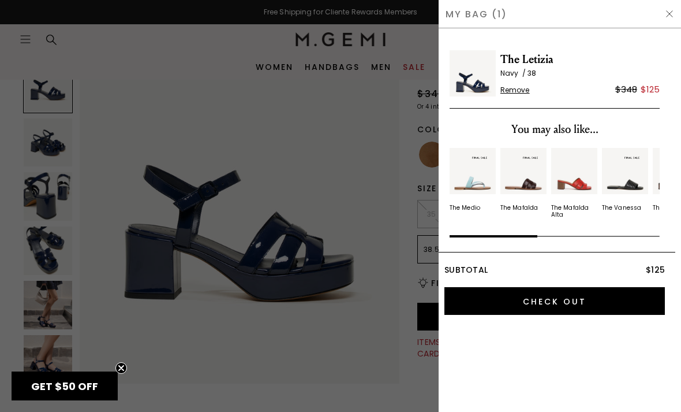
click at [665, 14] on img at bounding box center [669, 13] width 9 height 9
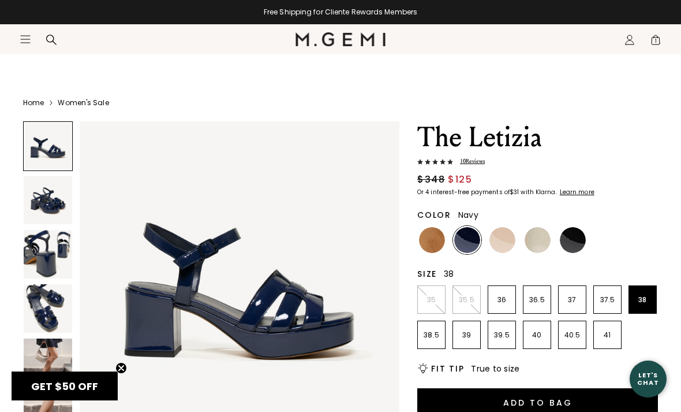
scroll to position [85, 0]
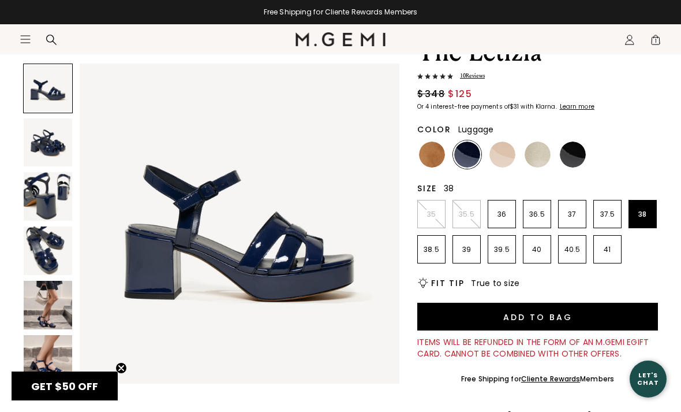
click at [434, 157] on img at bounding box center [432, 154] width 26 height 26
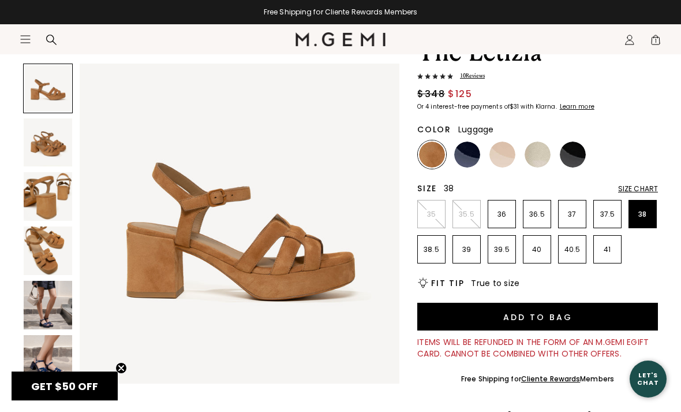
click at [652, 188] on div "Size Chart" at bounding box center [638, 188] width 40 height 9
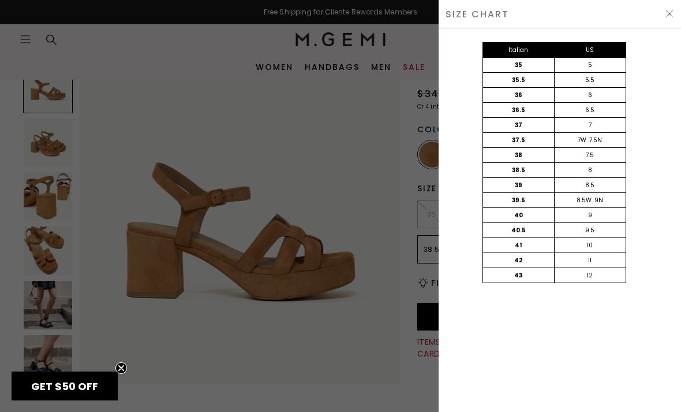
click at [671, 17] on img at bounding box center [669, 13] width 9 height 9
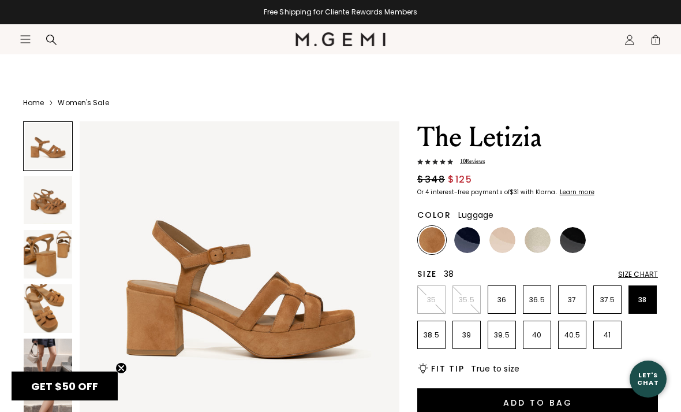
scroll to position [85, 0]
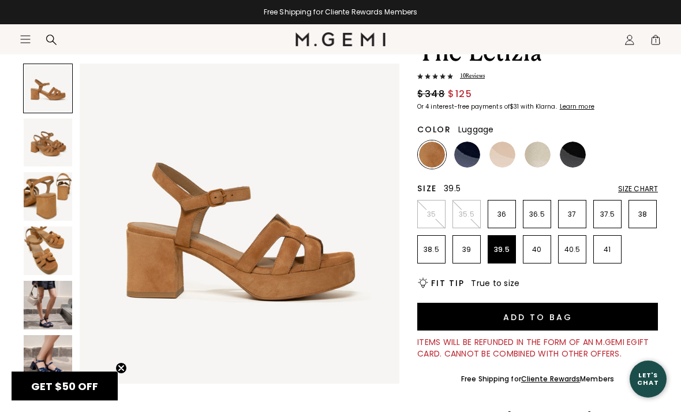
click at [502, 248] on p "39.5" at bounding box center [501, 249] width 27 height 9
click at [601, 312] on button "Add to Bag" at bounding box center [537, 317] width 241 height 28
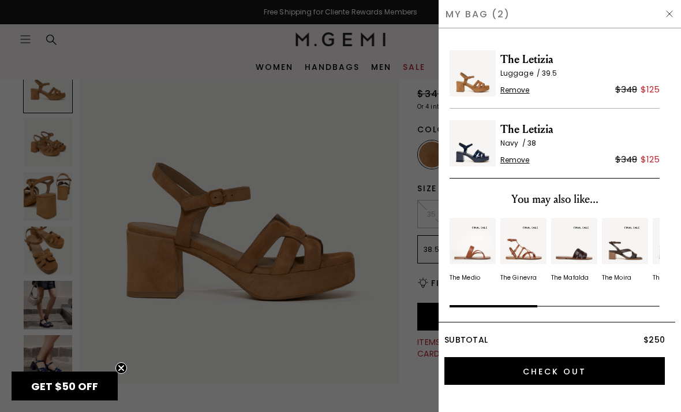
scroll to position [0, 0]
click at [666, 17] on img at bounding box center [669, 13] width 9 height 9
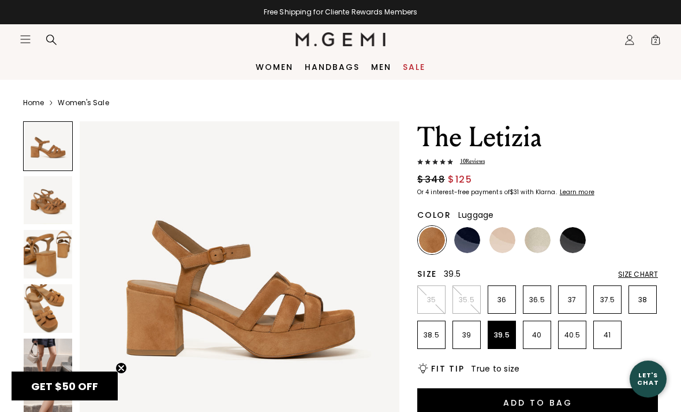
click at [417, 66] on link "Sale" at bounding box center [414, 66] width 23 height 9
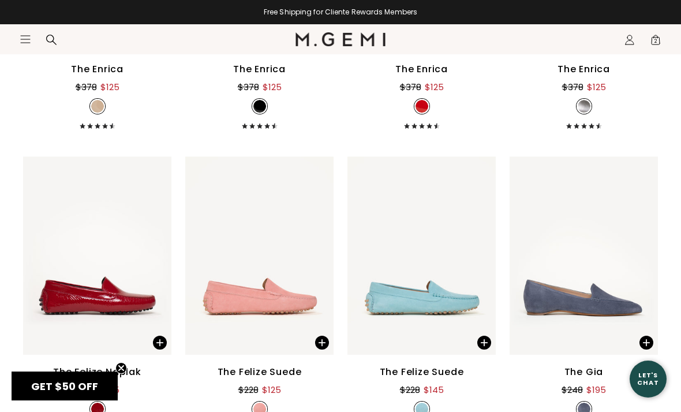
scroll to position [6717, 0]
